Goal: Learn about a topic

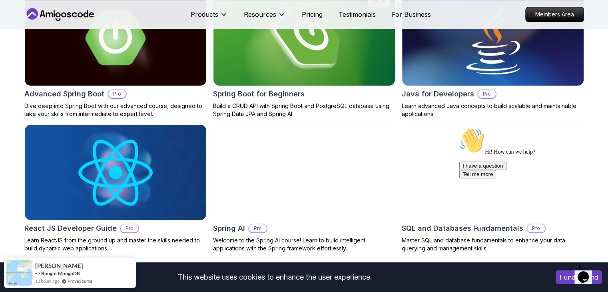
scroll to position [853, 0]
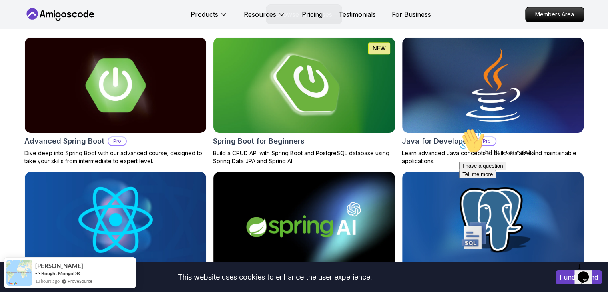
click at [301, 94] on img at bounding box center [304, 85] width 191 height 100
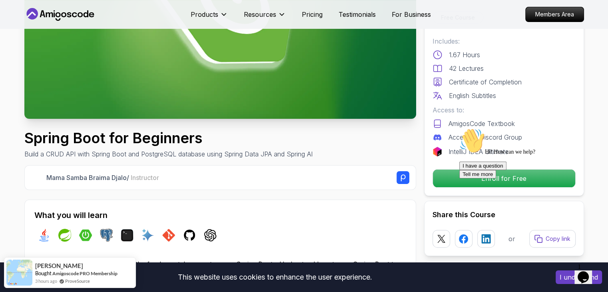
scroll to position [149, 0]
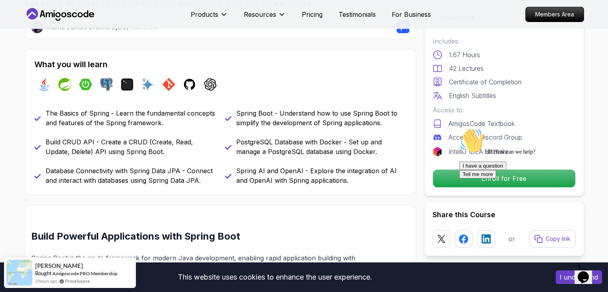
scroll to position [299, 0]
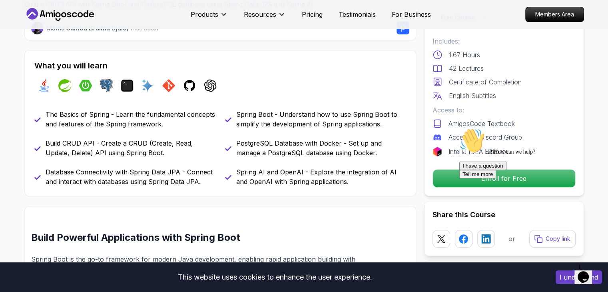
drag, startPoint x: 302, startPoint y: 148, endPoint x: 225, endPoint y: 158, distance: 77.5
click at [225, 158] on div "The Basics of Spring - Learn the fundamental concepts and features of the Sprin…" at bounding box center [220, 148] width 372 height 77
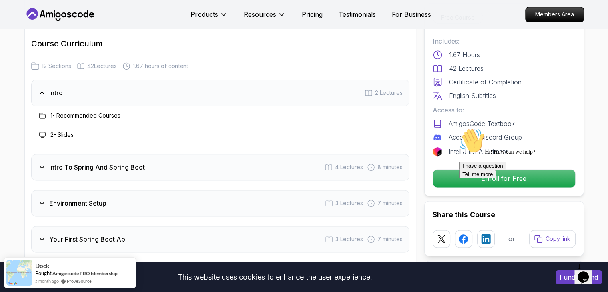
scroll to position [976, 0]
click at [42, 164] on icon at bounding box center [42, 168] width 8 height 8
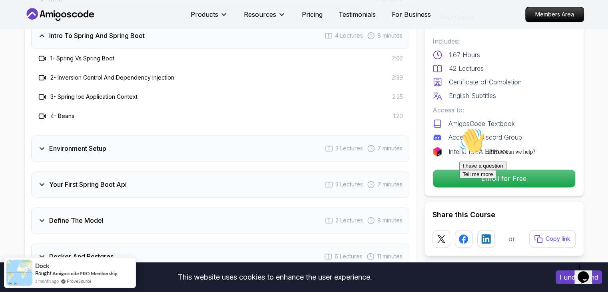
scroll to position [1070, 0]
click at [516, 128] on div at bounding box center [531, 128] width 144 height 0
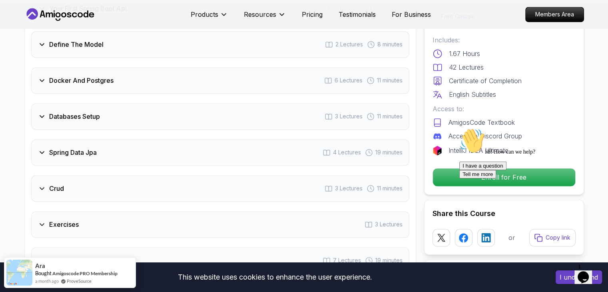
scroll to position [1391, 0]
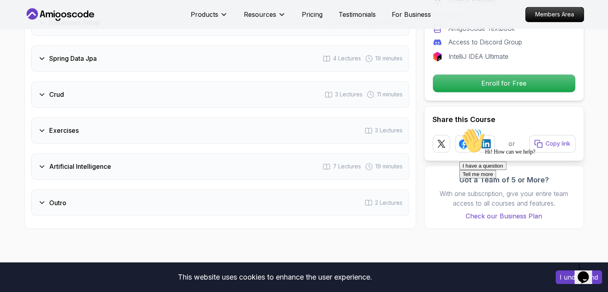
click at [257, 160] on div "Artificial Intelligence 7 Lectures 19 minutes" at bounding box center [220, 166] width 378 height 26
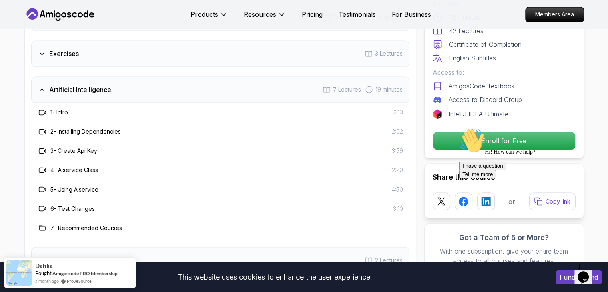
scroll to position [1263, 0]
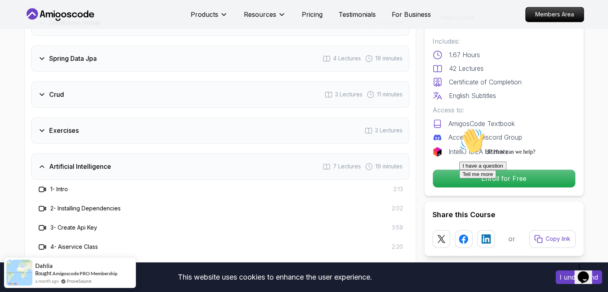
click at [257, 160] on div "Artificial Intelligence 7 Lectures 19 minutes" at bounding box center [220, 166] width 378 height 26
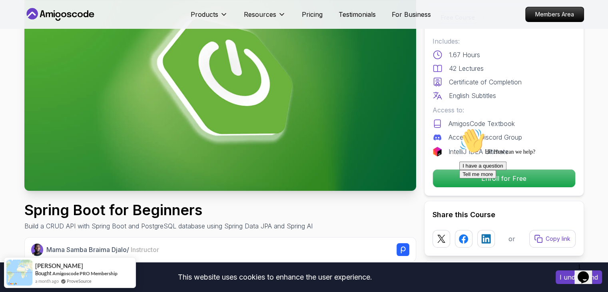
scroll to position [0, 0]
